Goal: Task Accomplishment & Management: Use online tool/utility

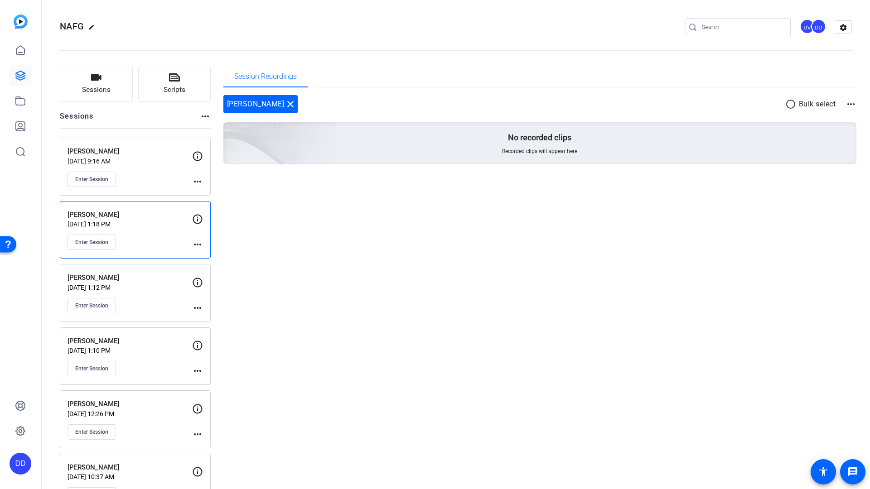
click at [145, 214] on p "[PERSON_NAME]" at bounding box center [130, 215] width 125 height 10
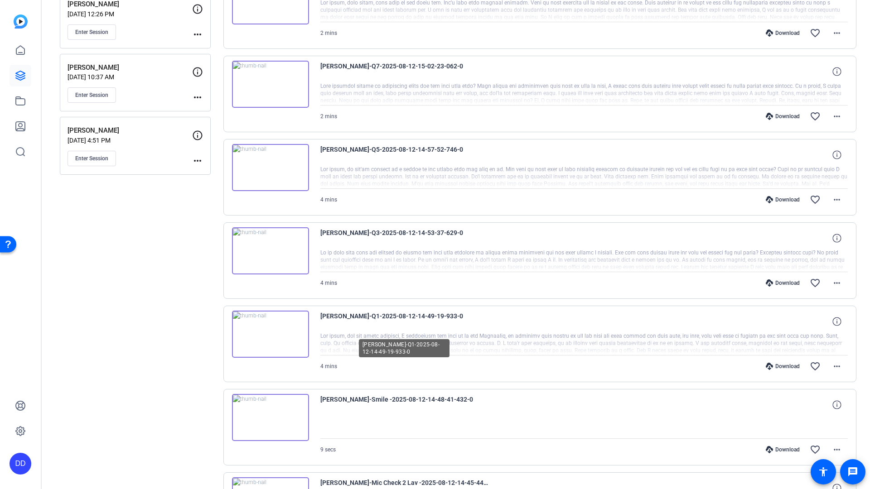
scroll to position [516, 0]
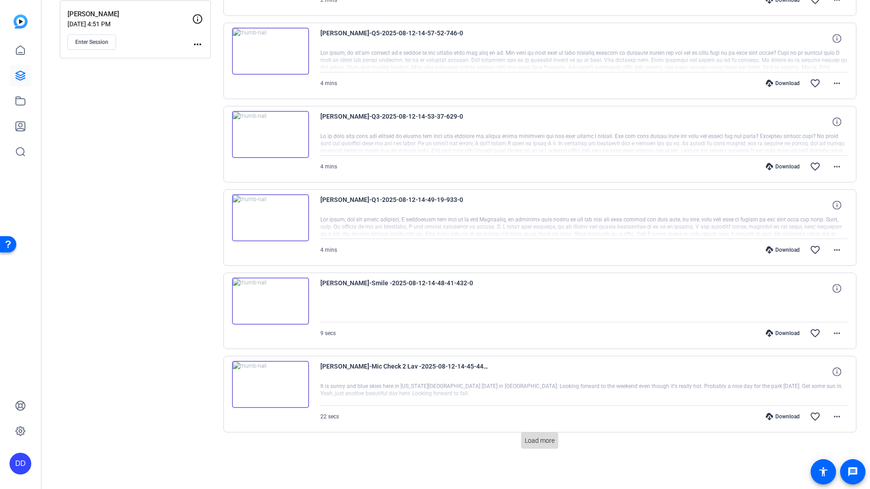
click at [538, 443] on span "Load more" at bounding box center [540, 441] width 30 height 10
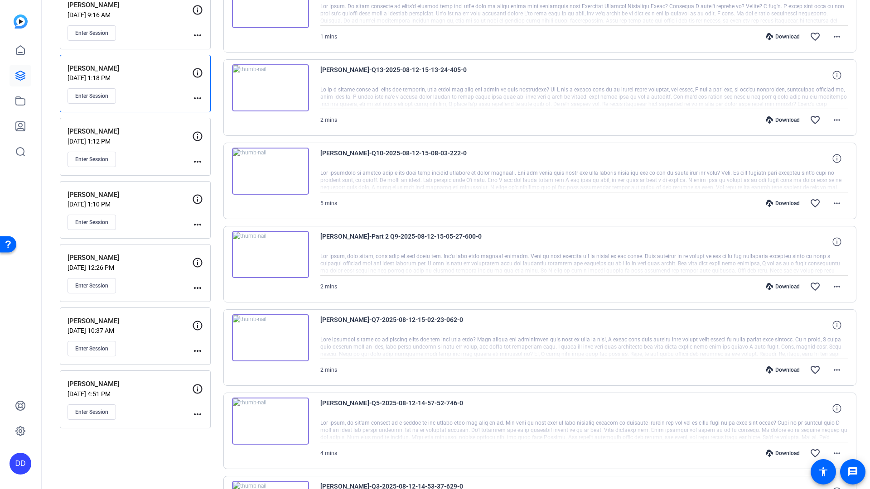
scroll to position [0, 0]
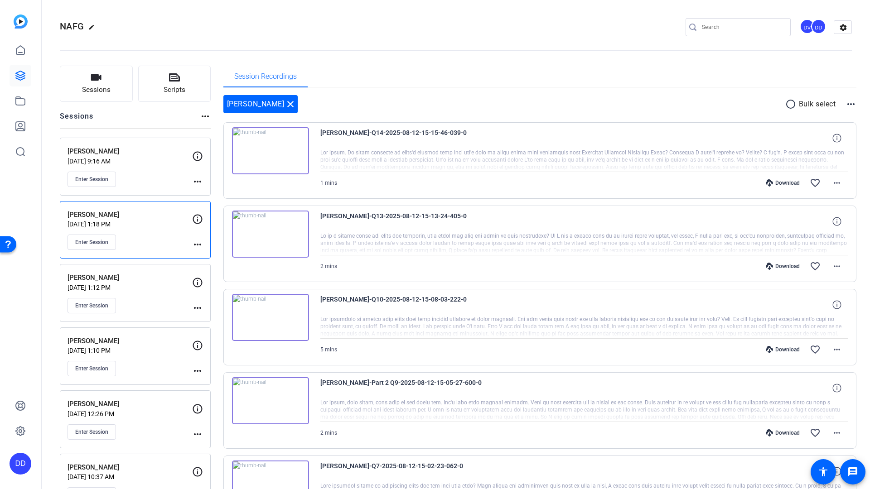
click at [268, 152] on img at bounding box center [270, 150] width 77 height 47
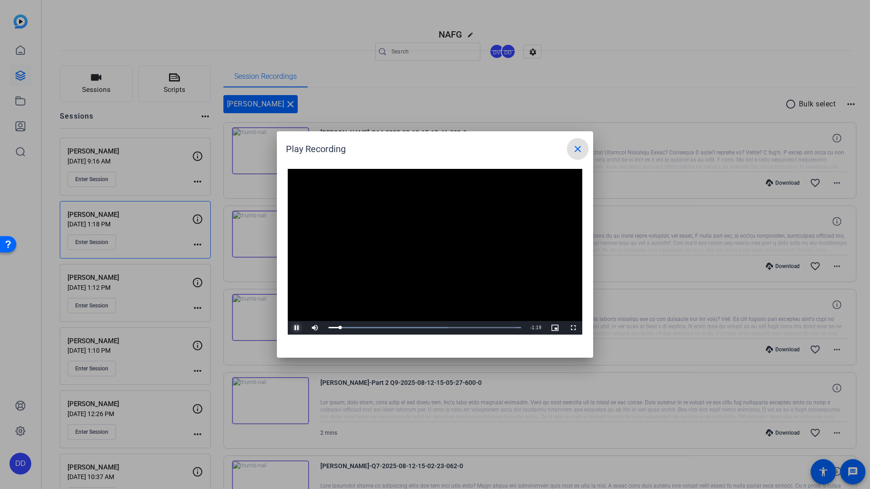
click at [294, 328] on span "Video Player" at bounding box center [297, 328] width 18 height 0
click at [577, 148] on mat-icon "close" at bounding box center [577, 149] width 11 height 11
